Goal: Task Accomplishment & Management: Use online tool/utility

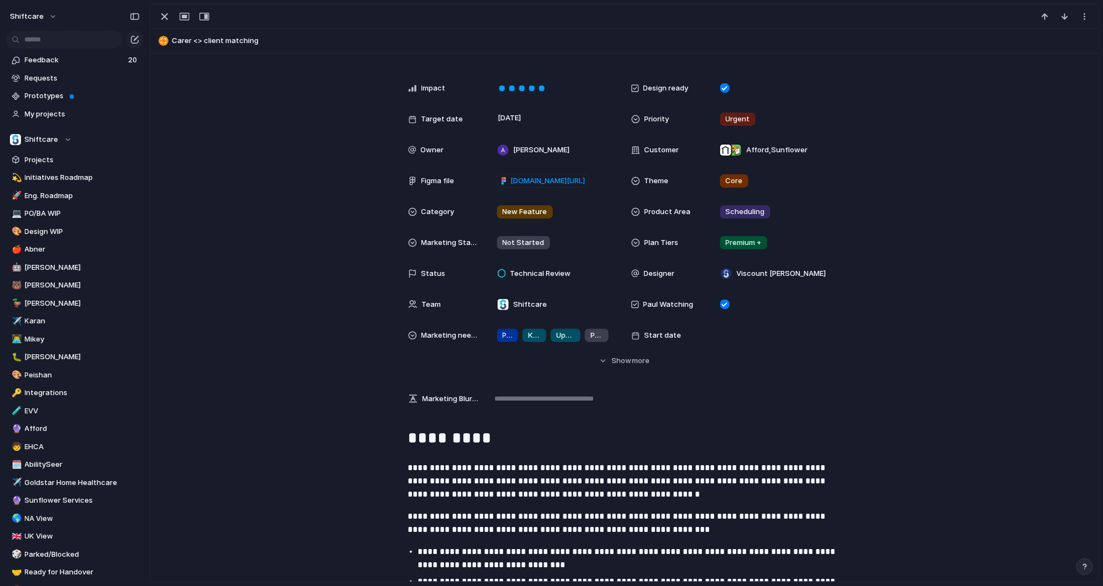
scroll to position [232, 0]
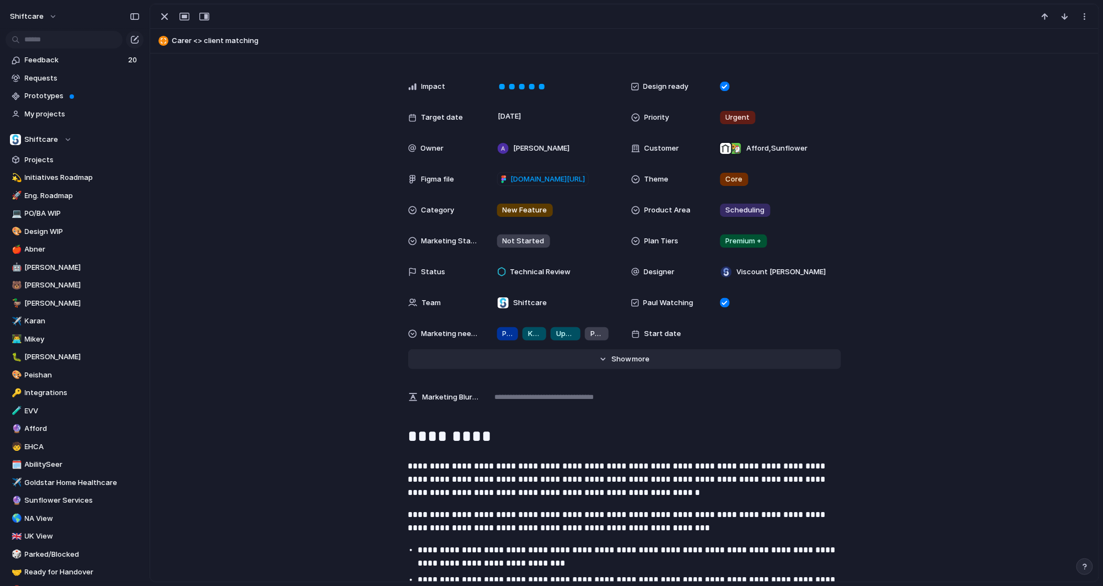
click at [632, 357] on span "more" at bounding box center [641, 359] width 18 height 11
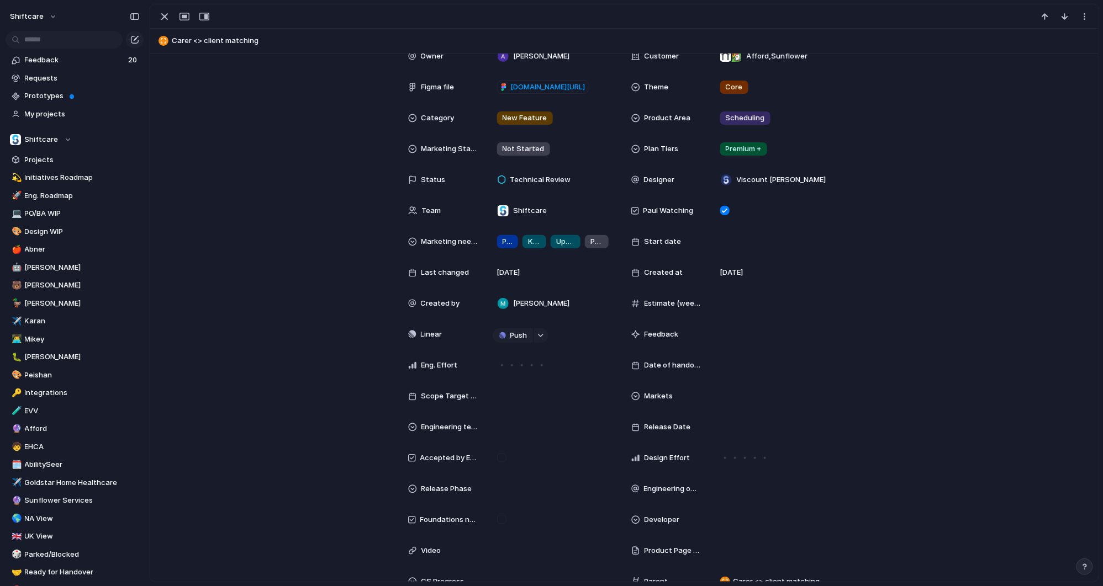
scroll to position [351, 0]
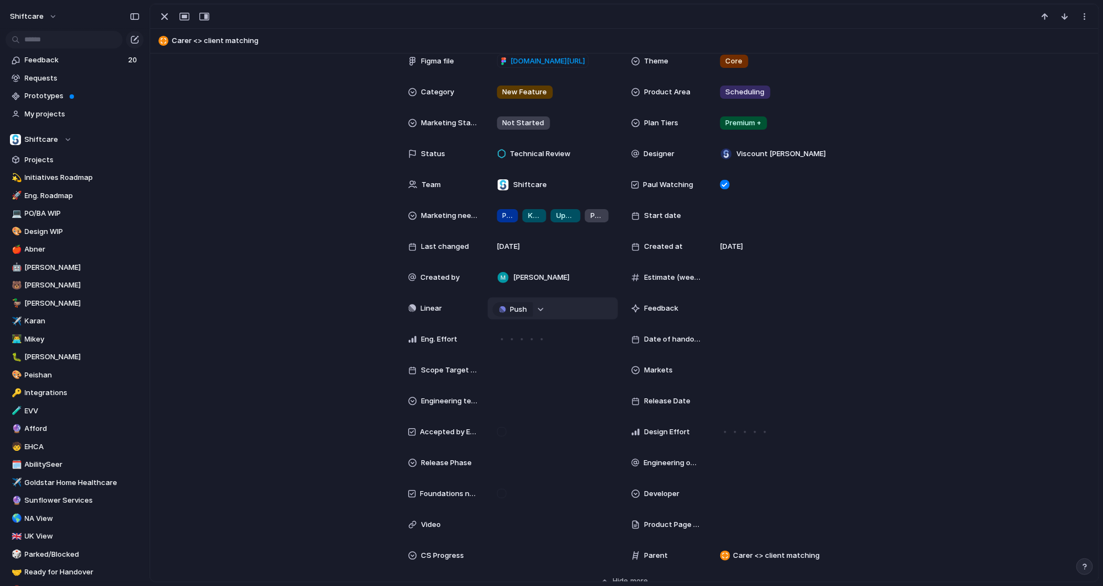
click at [535, 314] on button "button" at bounding box center [541, 310] width 14 height 14
click at [536, 311] on div "Projects Issues Searching..." at bounding box center [551, 293] width 1103 height 586
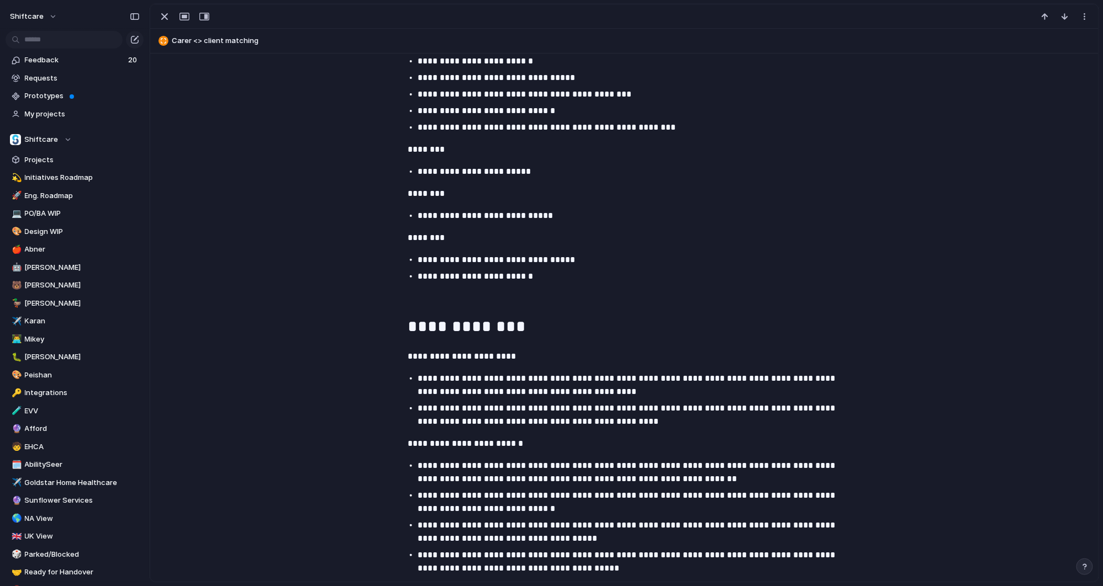
scroll to position [1140, 0]
